Goal: Task Accomplishment & Management: Use online tool/utility

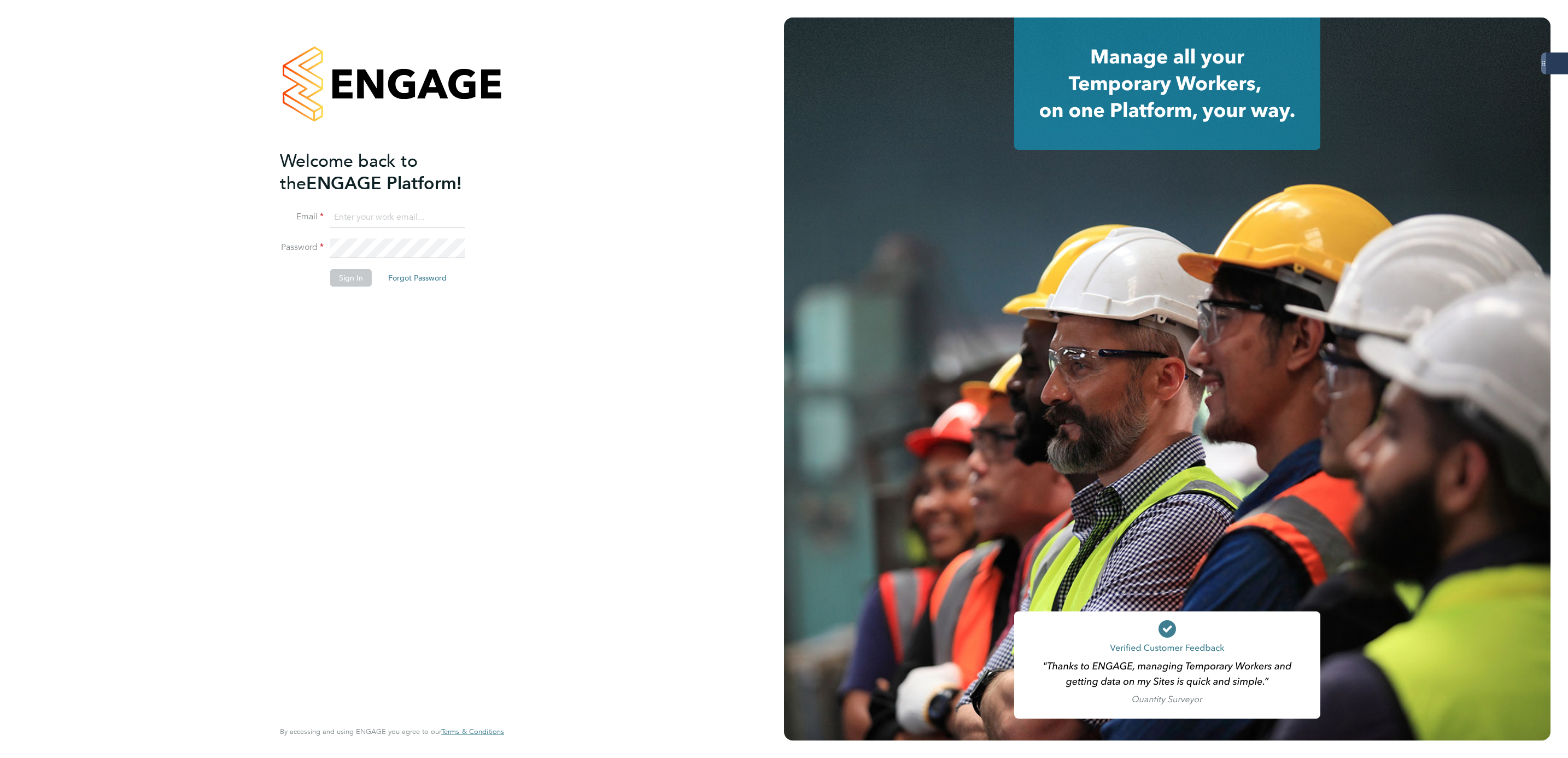
click at [408, 215] on input at bounding box center [398, 218] width 135 height 20
drag, startPoint x: 577, startPoint y: 194, endPoint x: 939, endPoint y: 81, distance: 379.2
click at [579, 194] on div "Welcome back to the ENGAGE Platform! Email Password Sign In Forgot Password Ent…" at bounding box center [392, 379] width 784 height 758
type input "bethany.wiles@servicecare.org.uk"
click at [346, 276] on button "Sign In" at bounding box center [351, 278] width 41 height 17
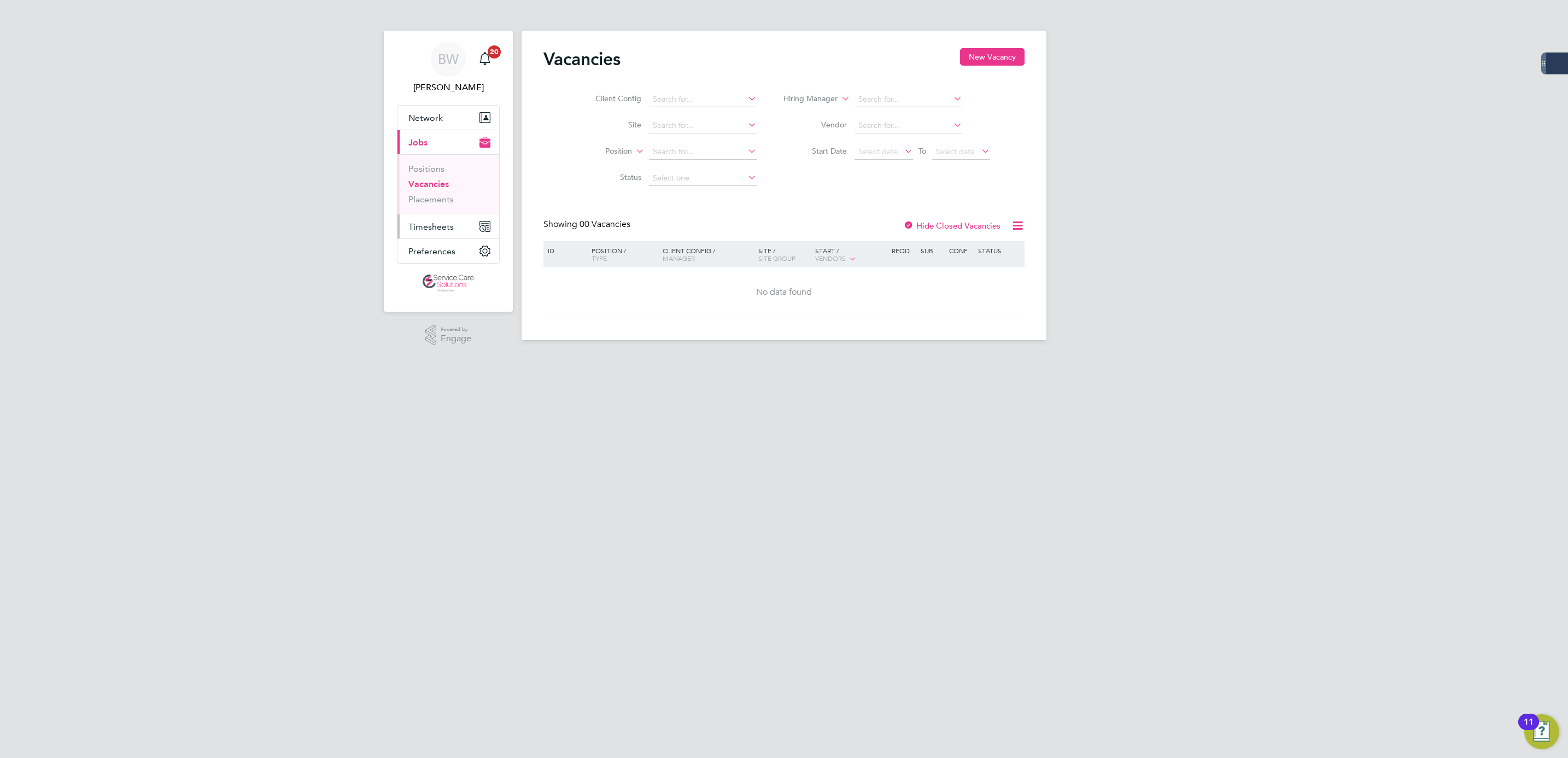
click at [437, 230] on span "Timesheets" at bounding box center [431, 227] width 45 height 11
click at [444, 192] on link "Timesheets" at bounding box center [431, 193] width 45 height 11
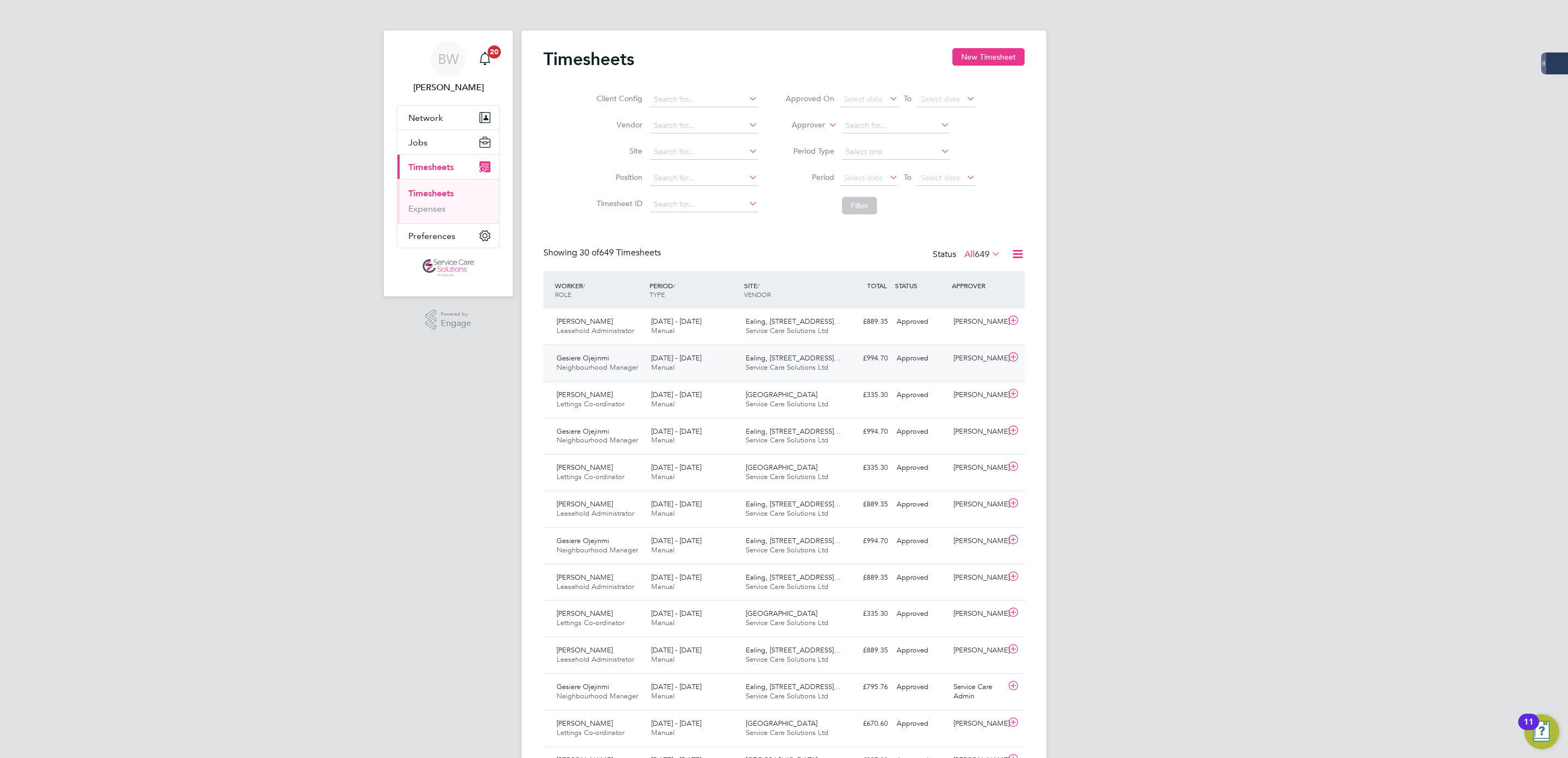
click at [653, 366] on span "Manual" at bounding box center [662, 367] width 24 height 9
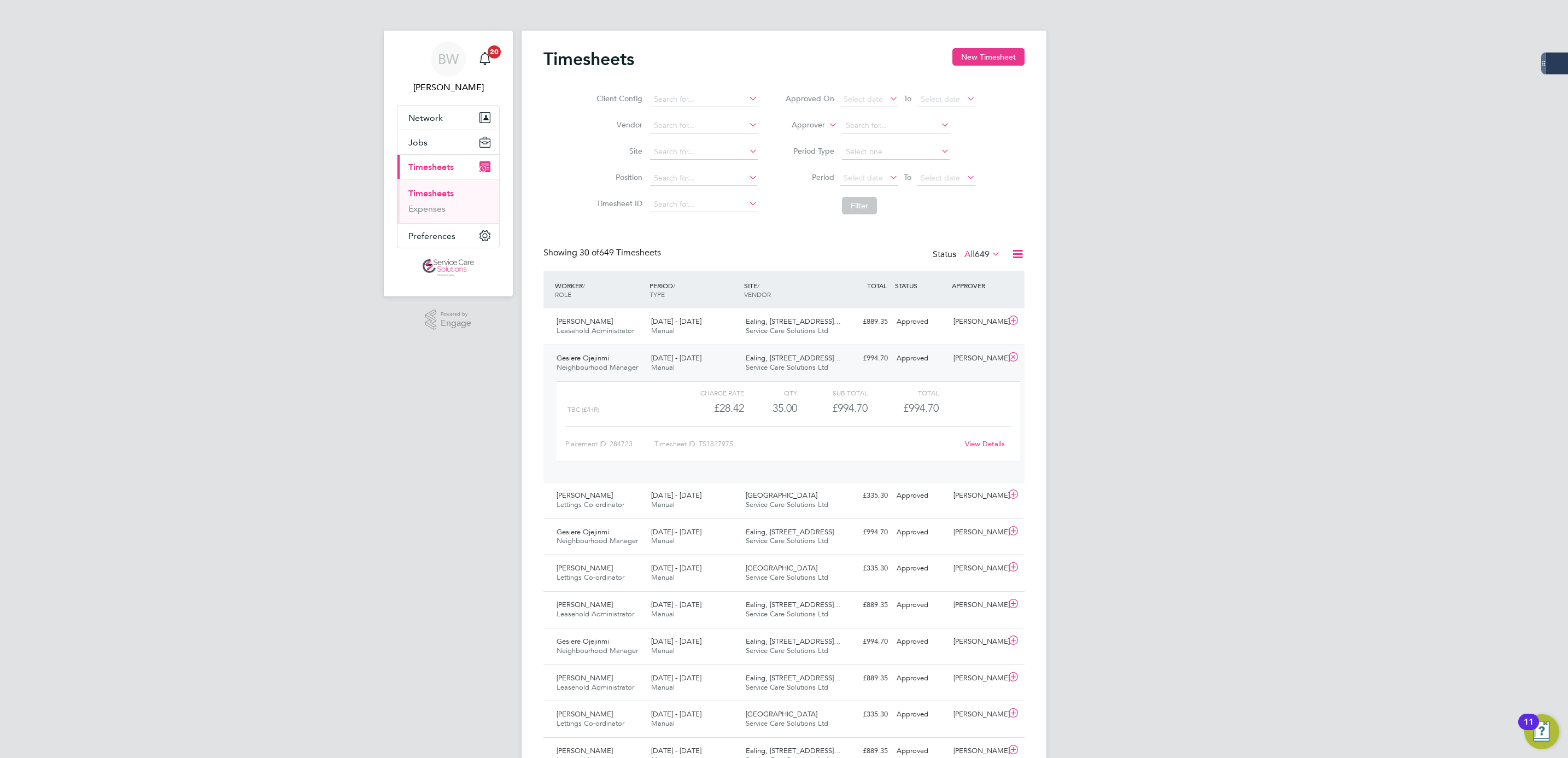
click at [981, 443] on link "View Details" at bounding box center [985, 444] width 40 height 9
